Goal: Task Accomplishment & Management: Complete application form

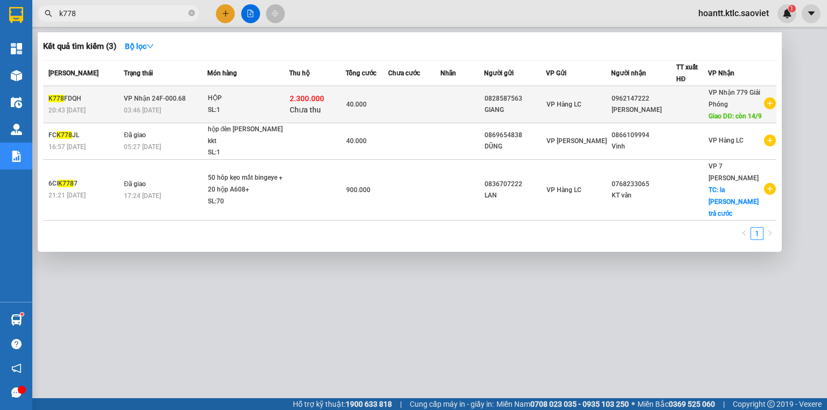
type input "k778"
click at [303, 114] on span "Chưa thu" at bounding box center [304, 109] width 31 height 9
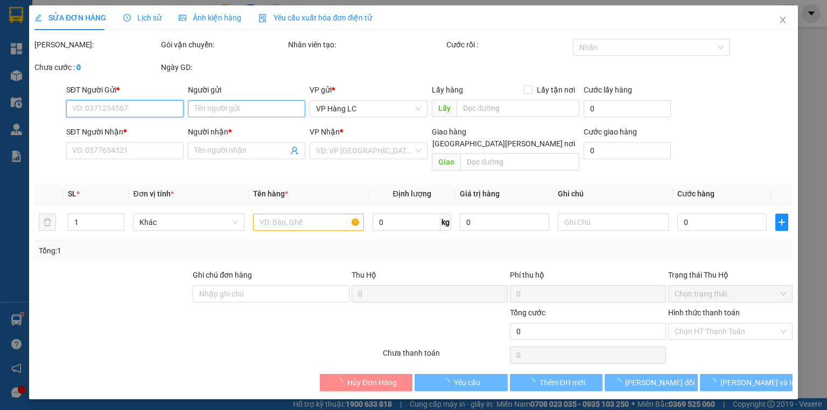
type input "0828587563"
type input "GIANG"
type input "0962147222"
type input "[PERSON_NAME]"
type input "còn 14/9"
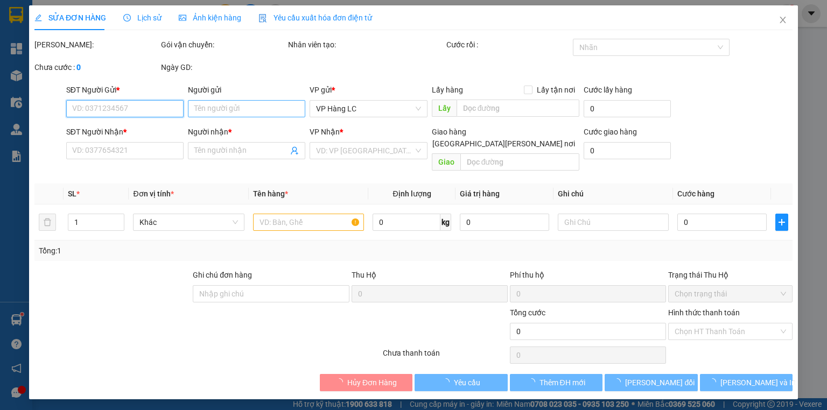
type input "40.000"
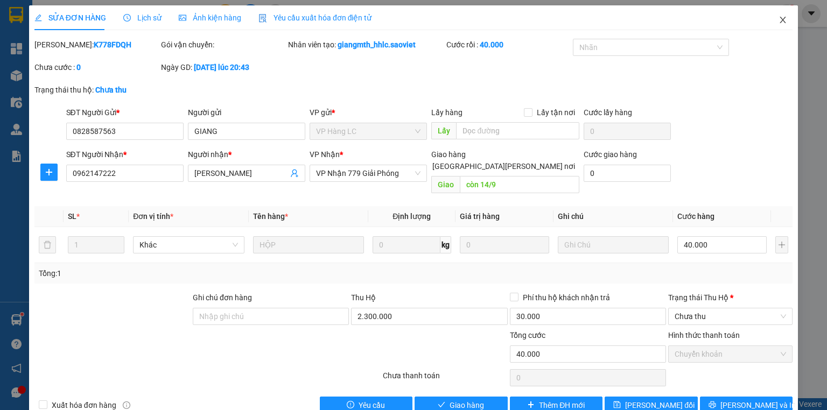
click at [780, 18] on icon "close" at bounding box center [783, 20] width 6 height 6
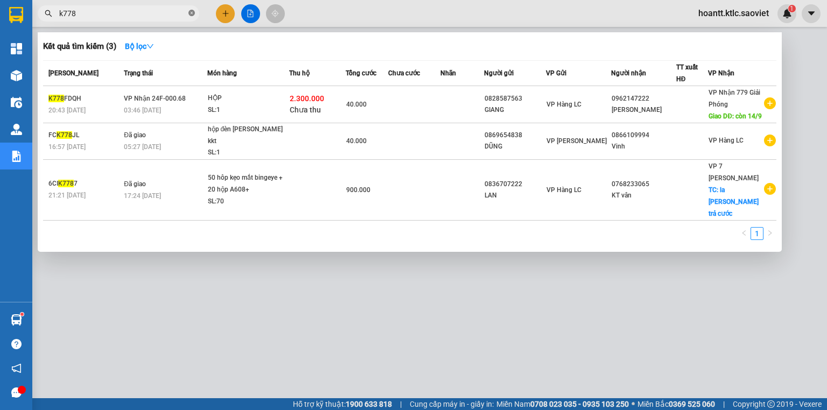
click at [191, 10] on icon "close-circle" at bounding box center [191, 13] width 6 height 6
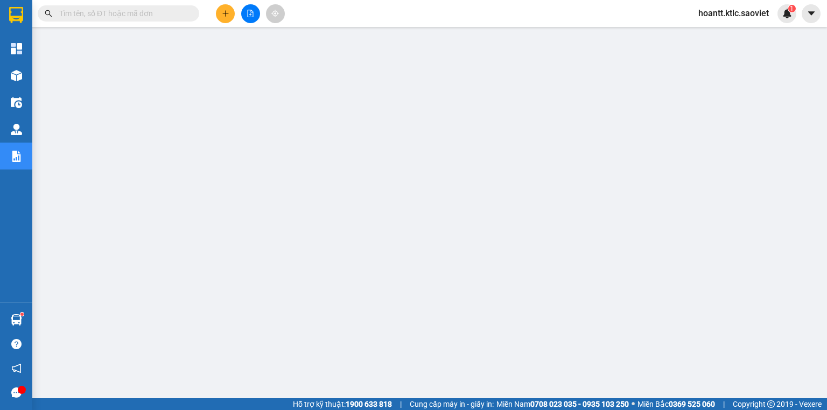
click at [177, 14] on input "text" at bounding box center [122, 14] width 127 height 12
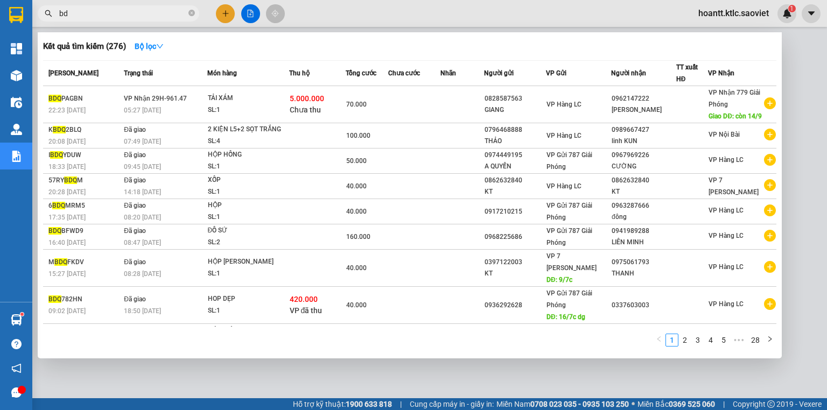
type input "b"
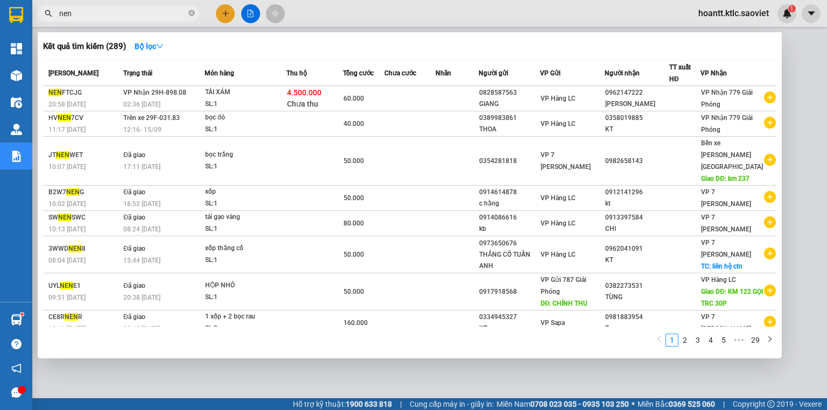
type input "nen"
click at [188, 14] on icon "close-circle" at bounding box center [191, 13] width 6 height 6
